Goal: Task Accomplishment & Management: Manage account settings

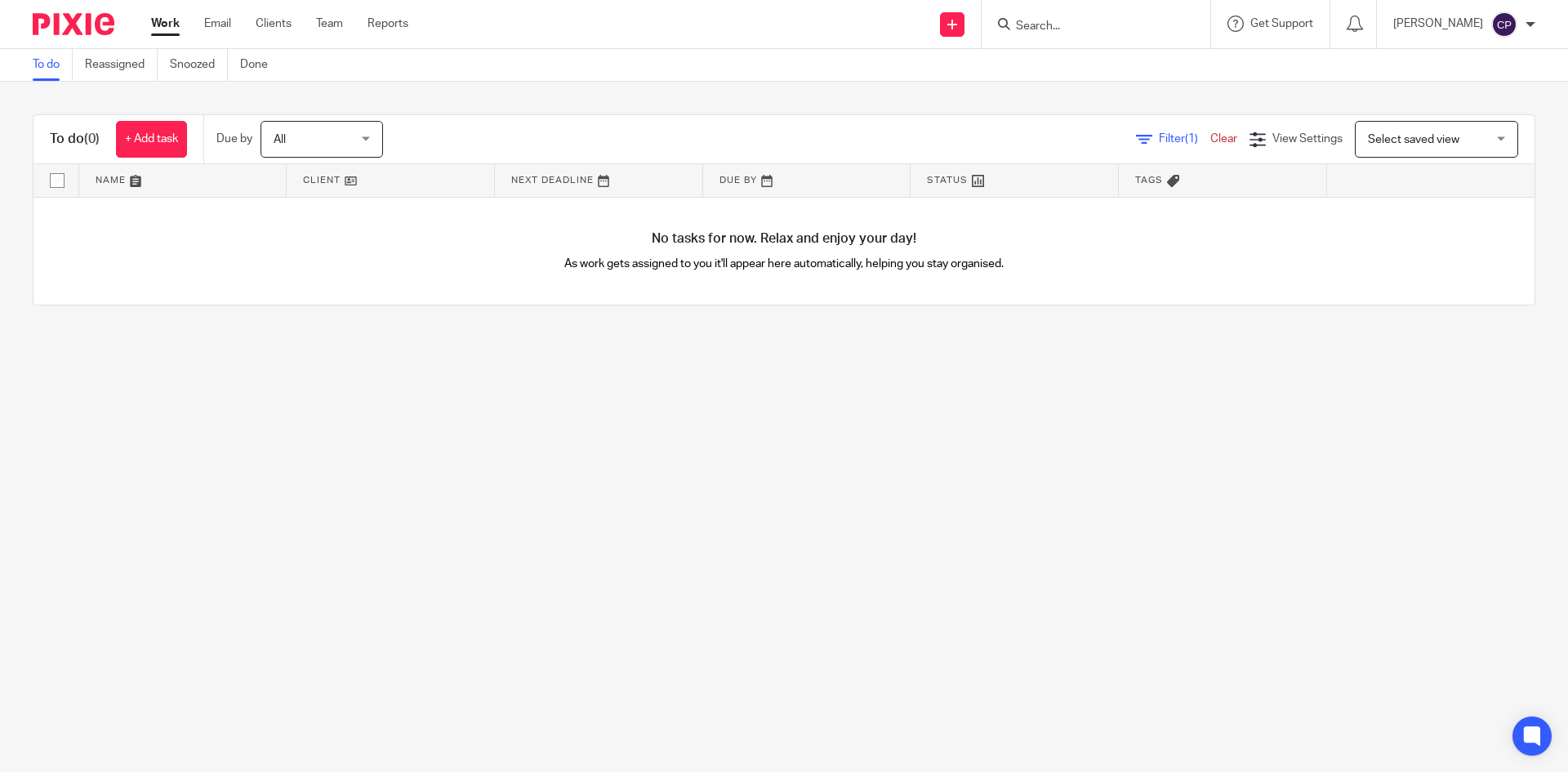
click at [1531, 31] on div "[PERSON_NAME]" at bounding box center [1464, 24] width 142 height 26
click at [1468, 113] on span "Logout" at bounding box center [1459, 112] width 37 height 11
